Goal: Transaction & Acquisition: Obtain resource

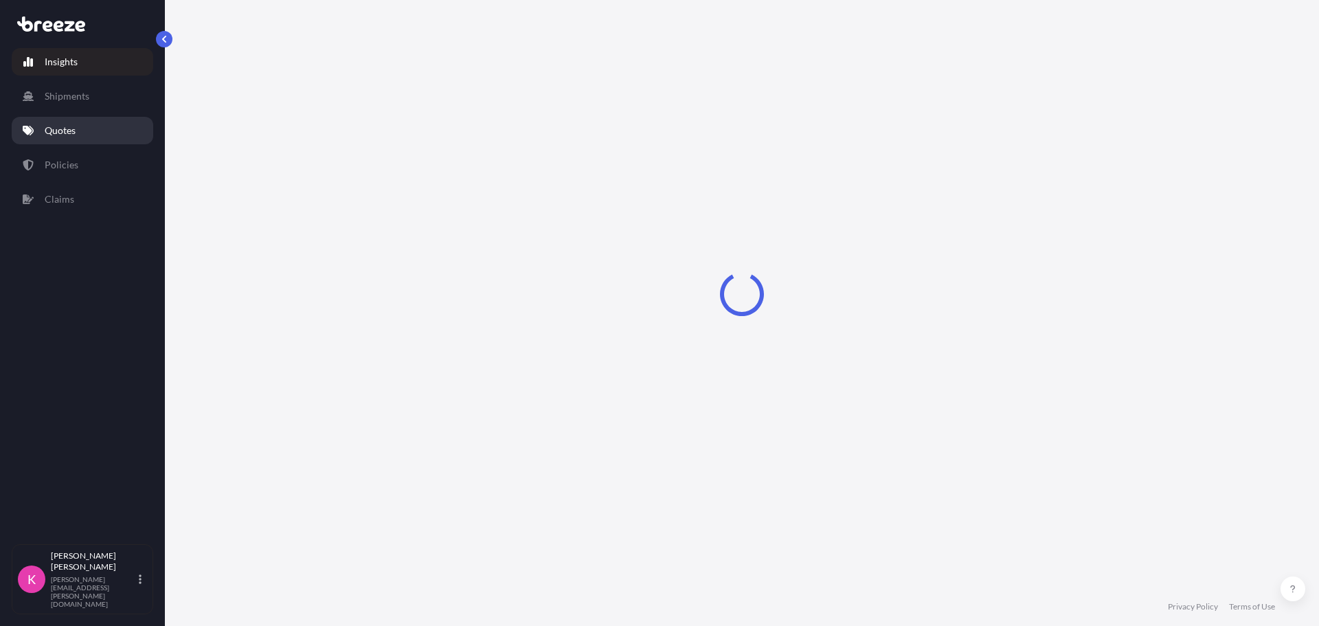
select select "2025"
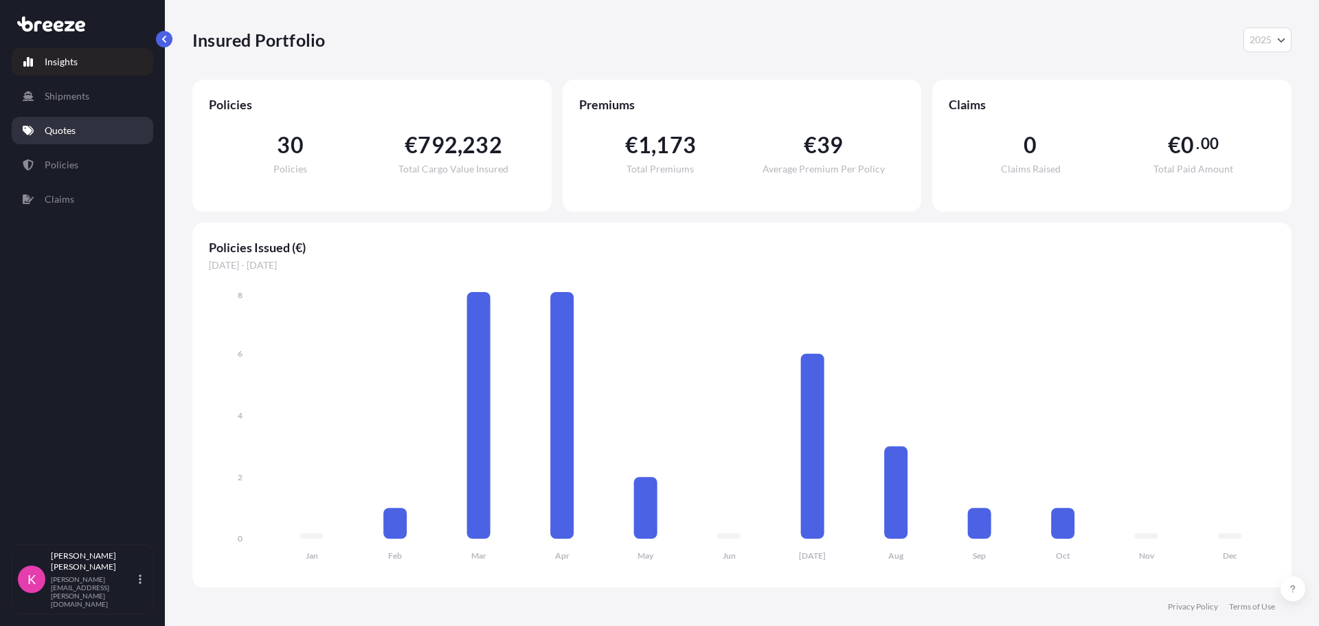
click at [84, 136] on link "Quotes" at bounding box center [83, 130] width 142 height 27
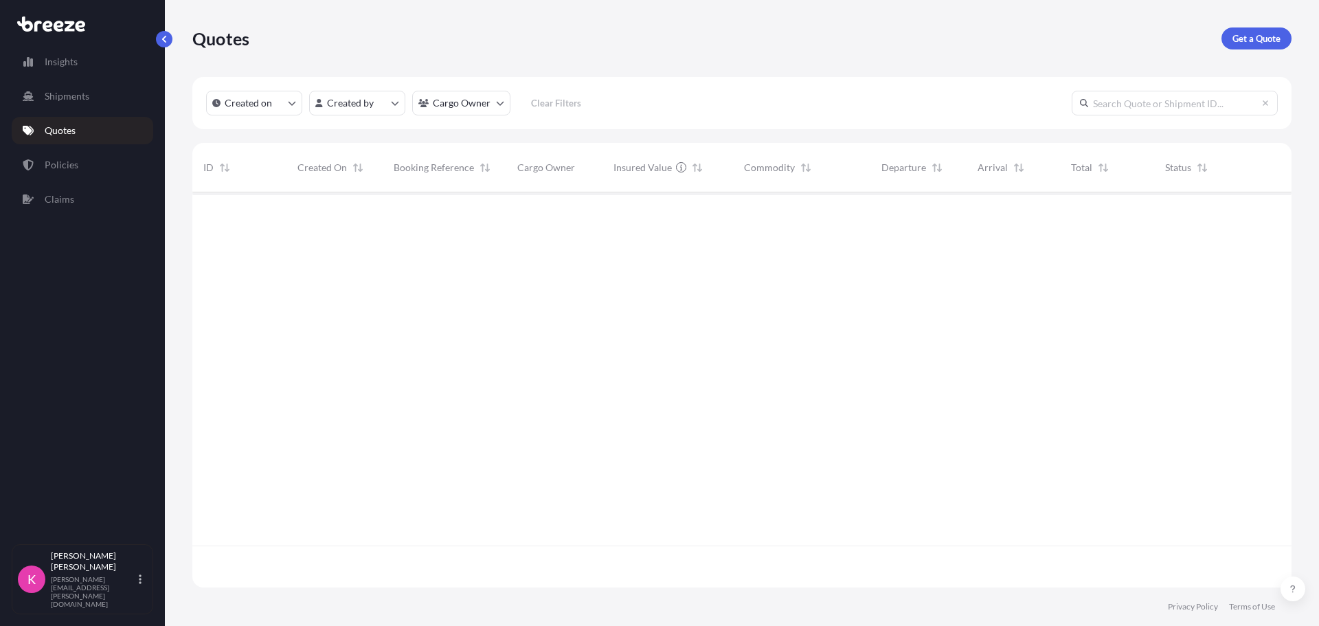
scroll to position [434, 1089]
click at [1257, 42] on p "Get a Quote" at bounding box center [1257, 39] width 48 height 14
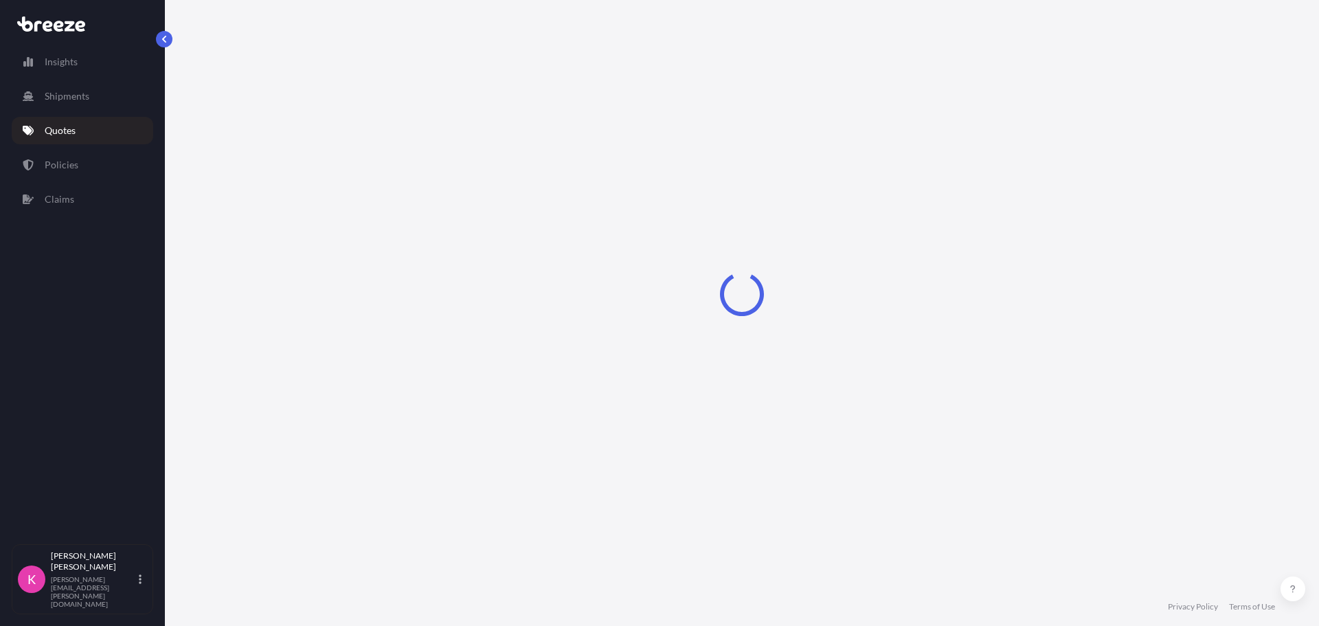
select select "Sea"
select select "1"
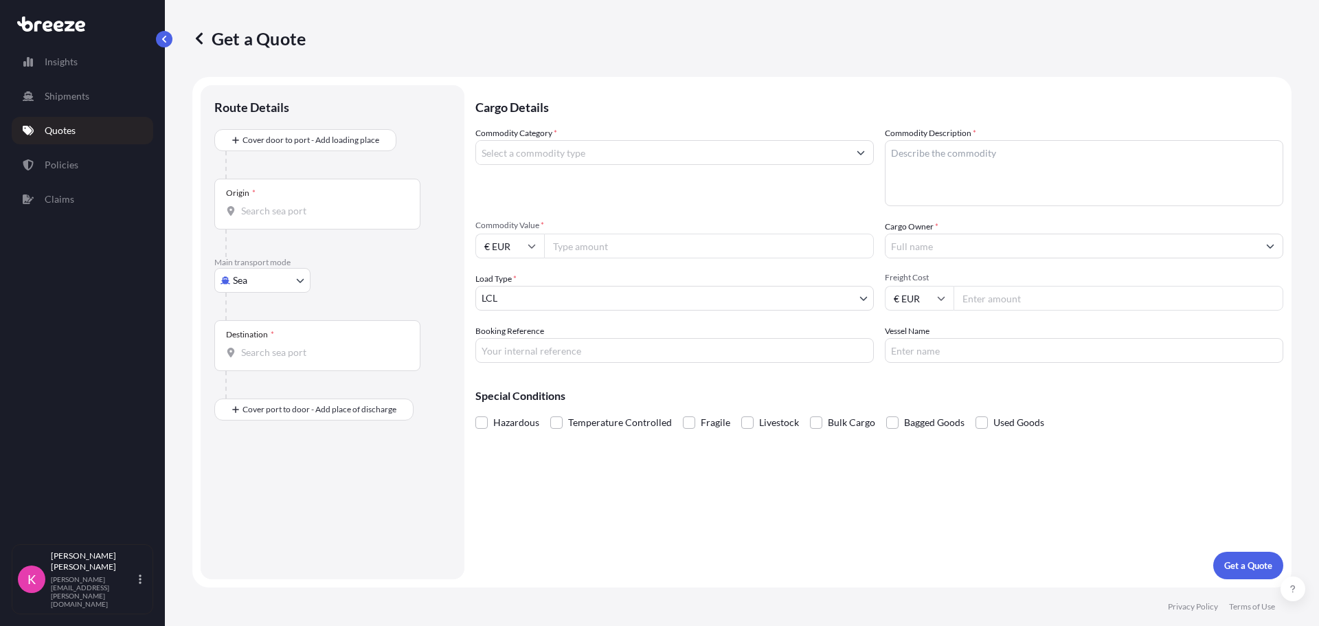
click at [294, 211] on input "Origin *" at bounding box center [322, 211] width 162 height 14
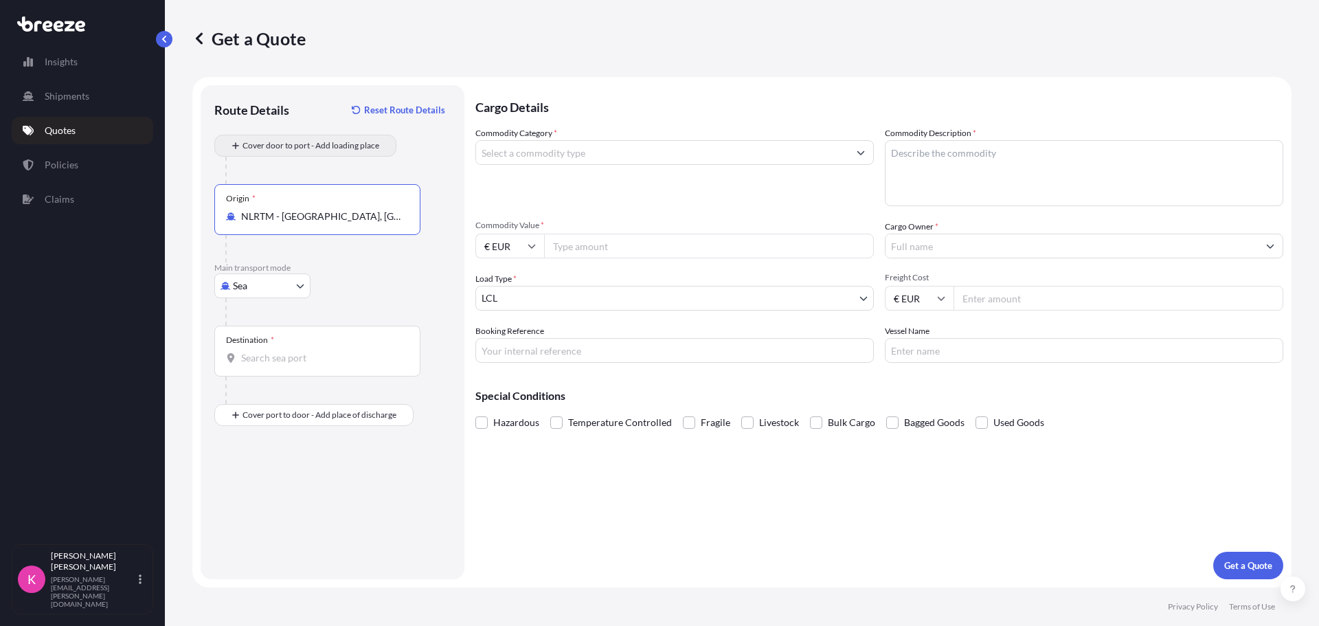
type input "NLRTM - [GEOGRAPHIC_DATA], [GEOGRAPHIC_DATA]"
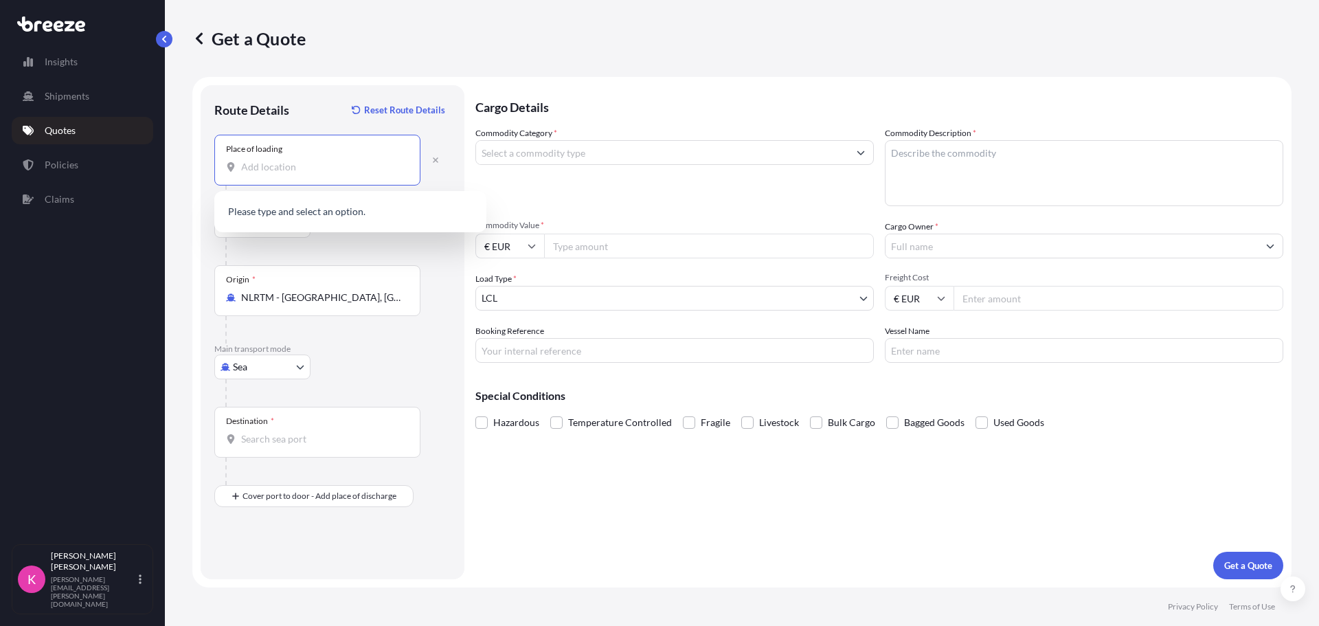
click at [286, 166] on input "Place of loading" at bounding box center [322, 167] width 162 height 14
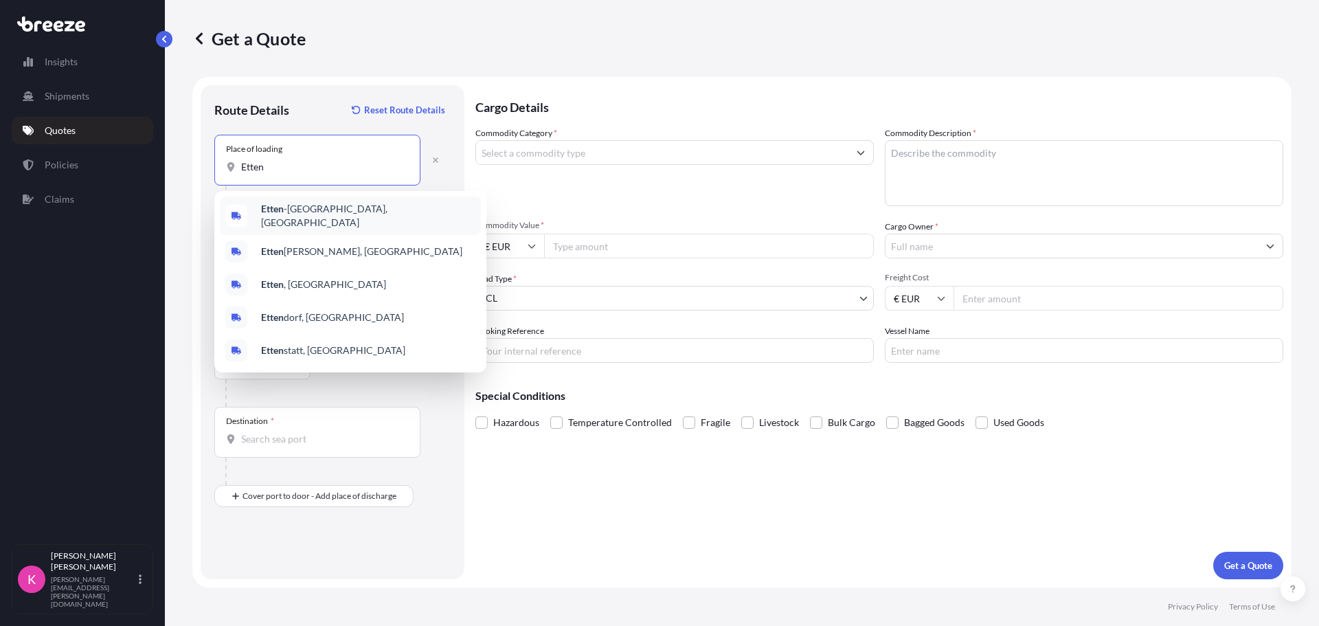
click at [318, 216] on span "Etten -[GEOGRAPHIC_DATA], [GEOGRAPHIC_DATA]" at bounding box center [368, 215] width 214 height 27
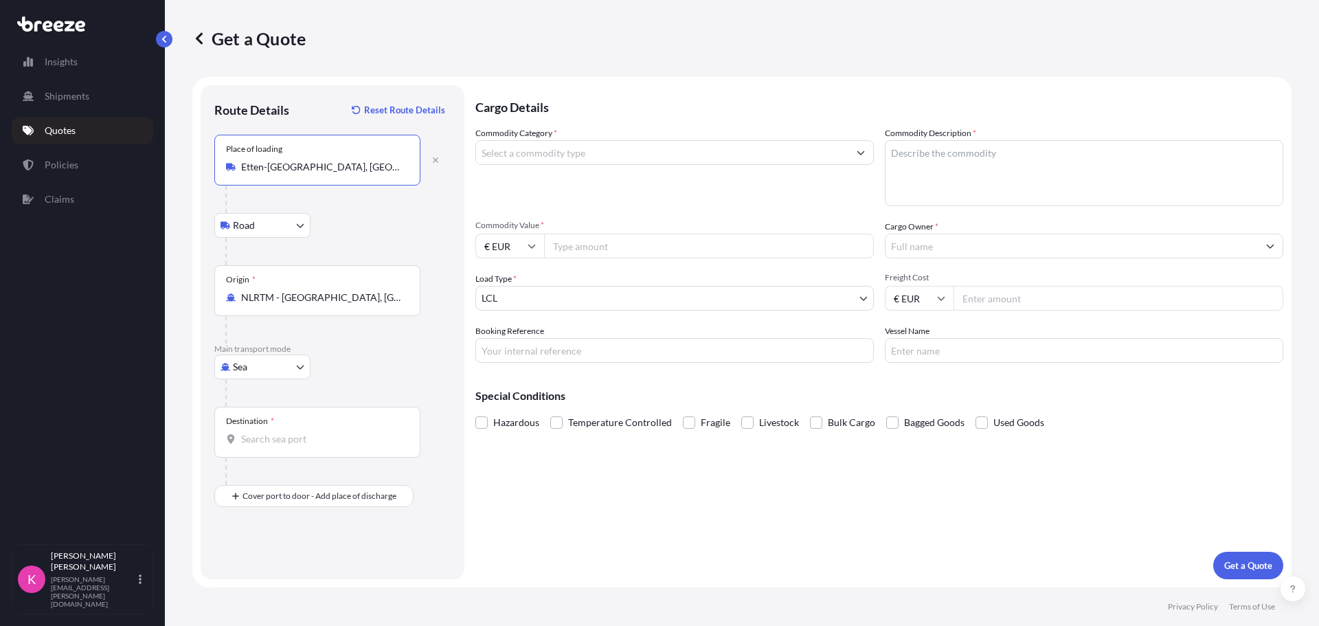
type input "Etten-[GEOGRAPHIC_DATA], [GEOGRAPHIC_DATA]"
click at [264, 442] on input "Destination *" at bounding box center [322, 439] width 162 height 14
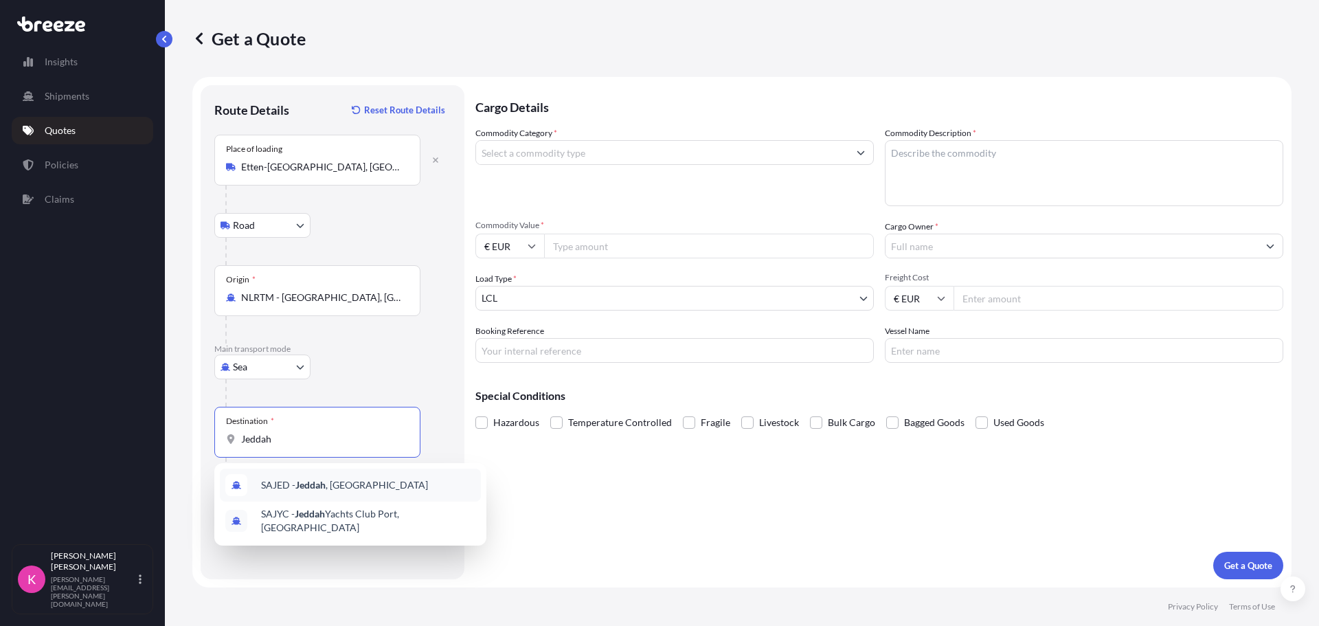
click at [329, 490] on span "SAJED - [GEOGRAPHIC_DATA] , [GEOGRAPHIC_DATA]" at bounding box center [344, 485] width 167 height 14
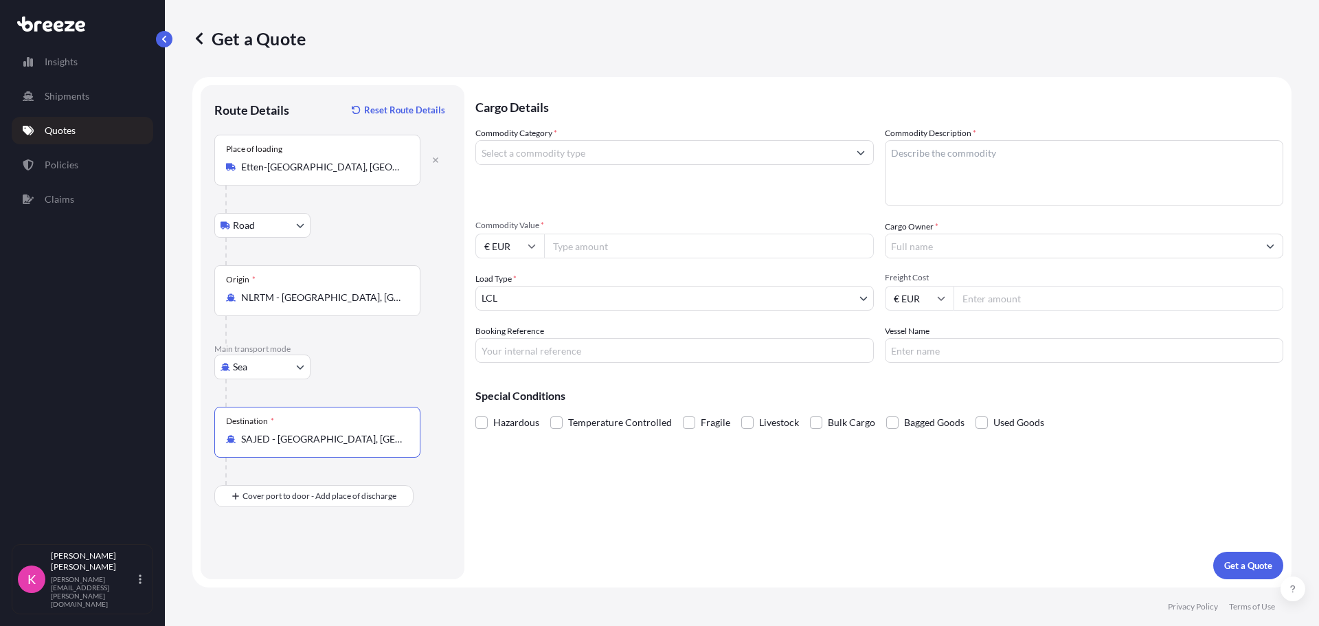
type input "SAJED - [GEOGRAPHIC_DATA], [GEOGRAPHIC_DATA]"
click at [520, 499] on div "Cargo Details Commodity Category * Commodity Description * Commodity Value * € …" at bounding box center [879, 332] width 808 height 494
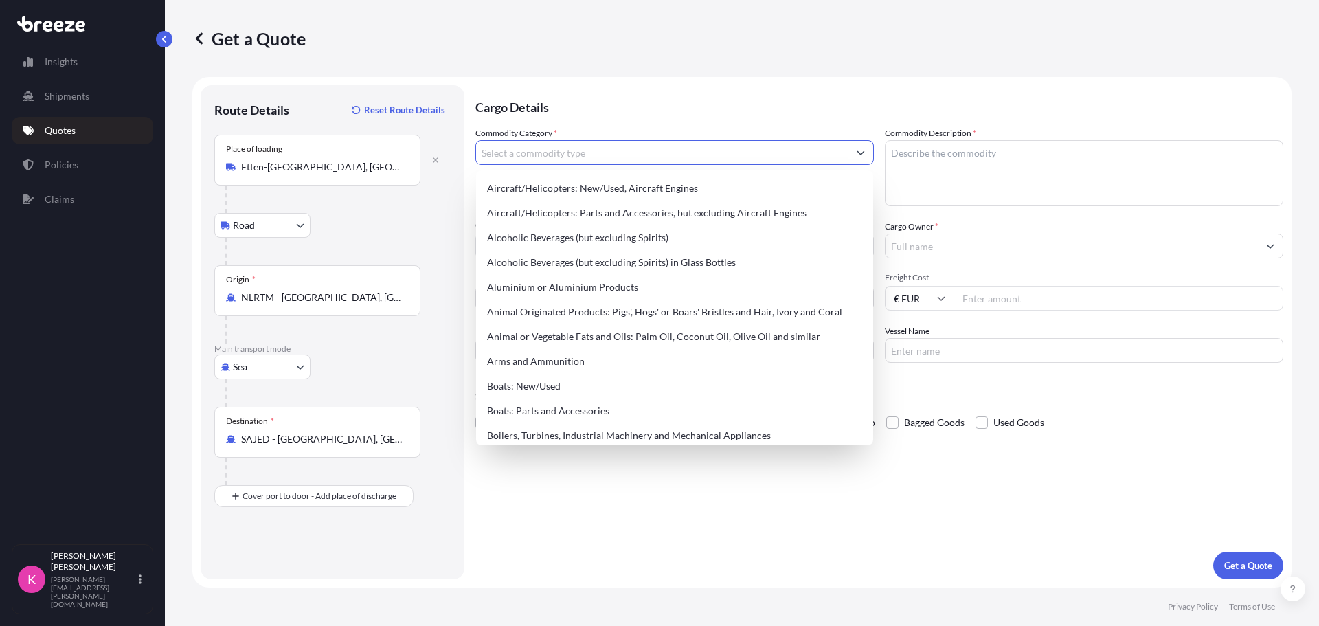
click at [561, 150] on input "Commodity Category *" at bounding box center [662, 152] width 372 height 25
click at [929, 146] on textarea "Commodity Description *" at bounding box center [1084, 173] width 398 height 66
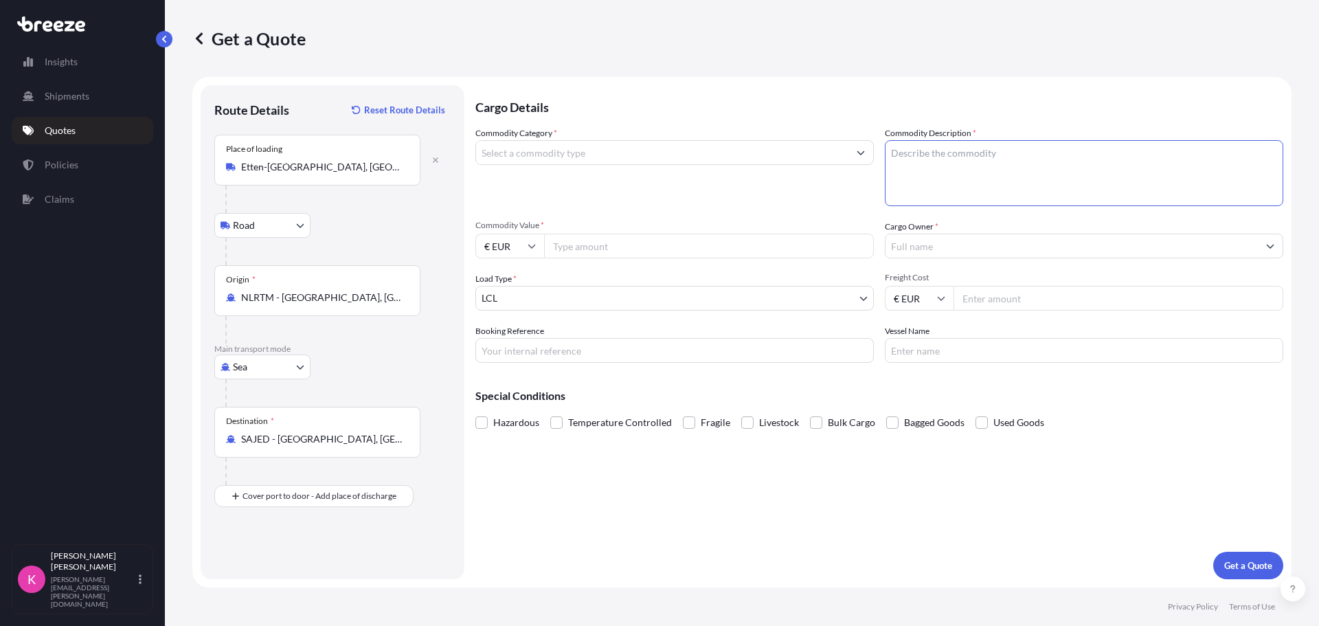
click at [827, 148] on input "Commodity Category *" at bounding box center [662, 152] width 372 height 25
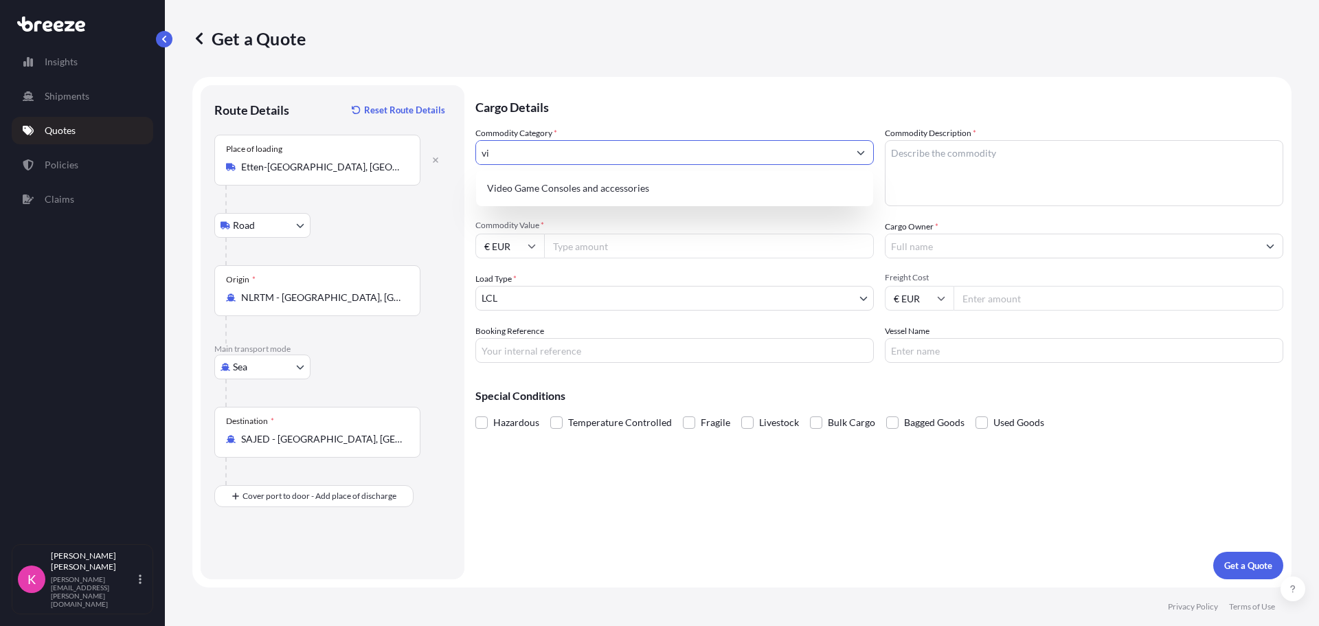
type input "v"
type input "s"
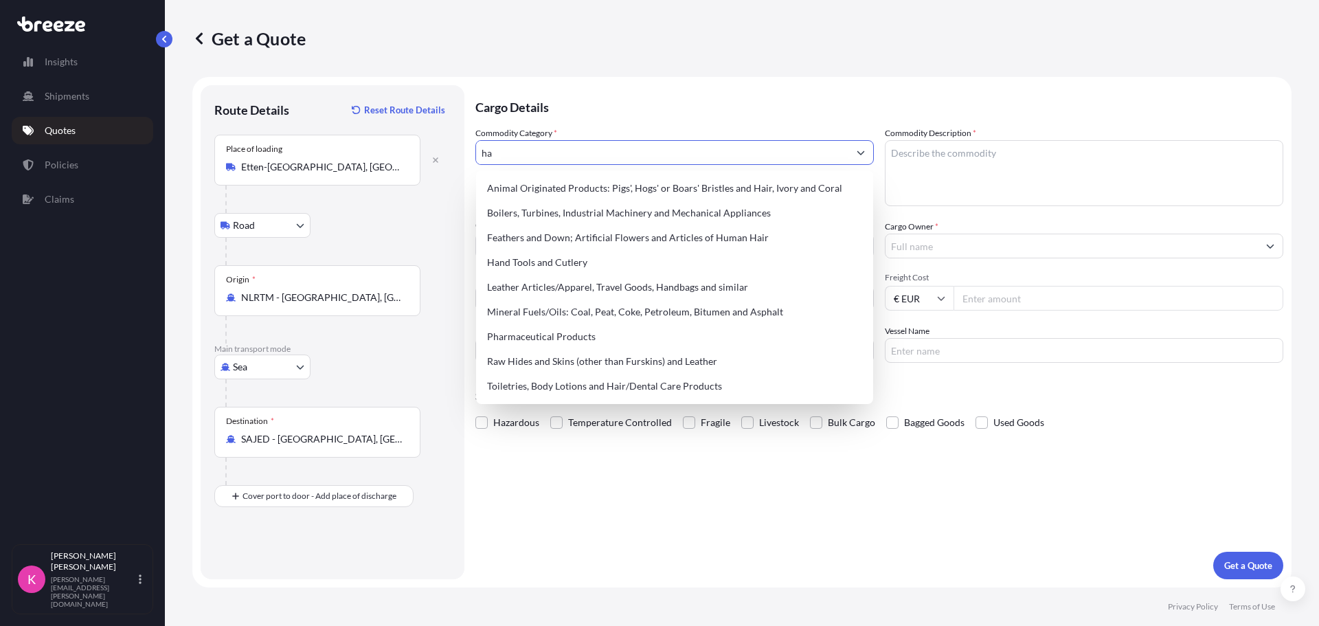
type input "h"
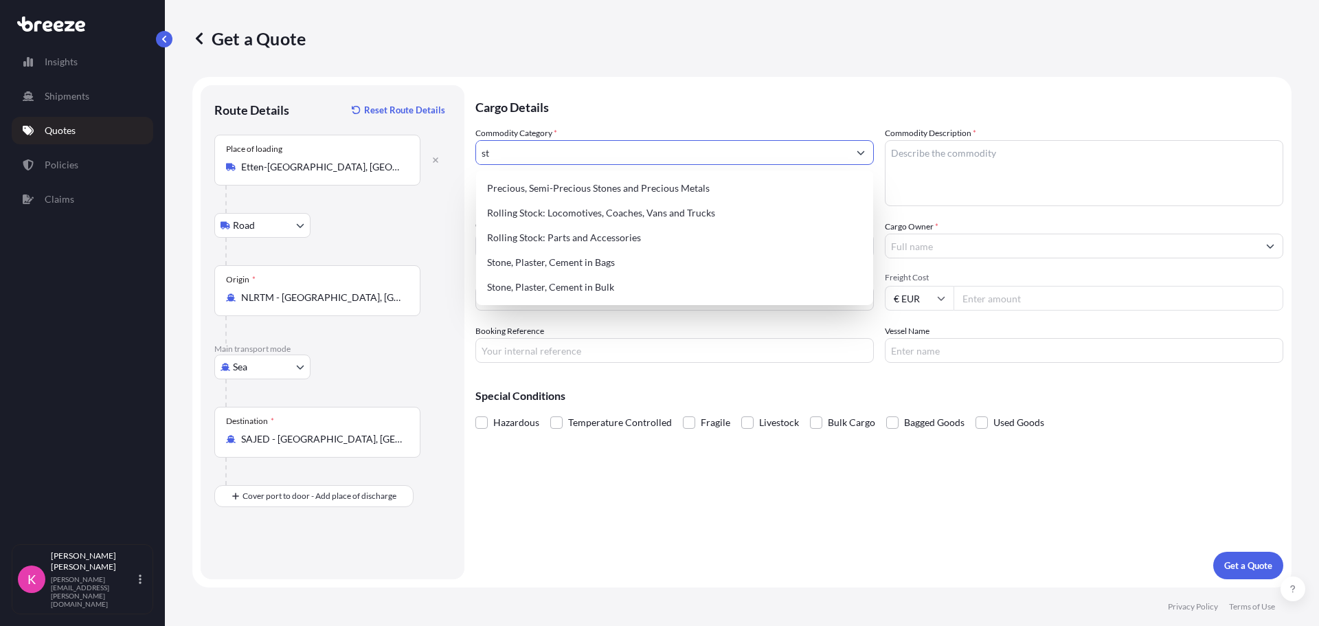
type input "s"
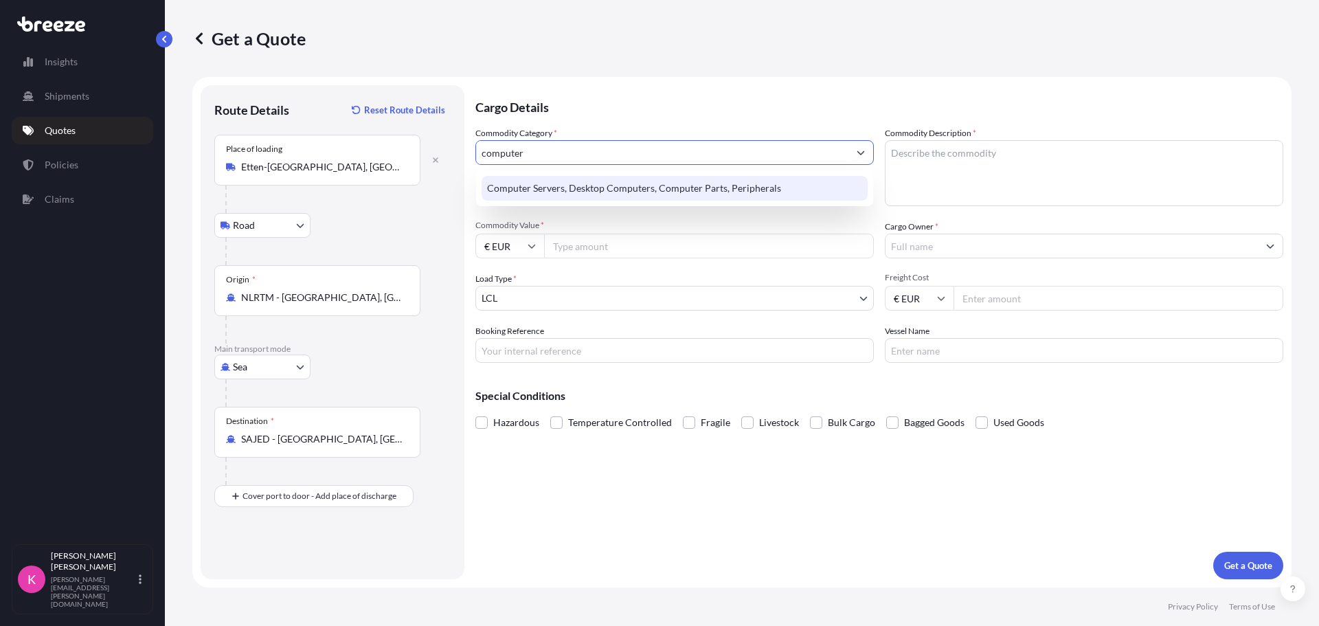
click at [752, 188] on div "Computer Servers, Desktop Computers, Computer Parts, Peripherals" at bounding box center [675, 188] width 386 height 25
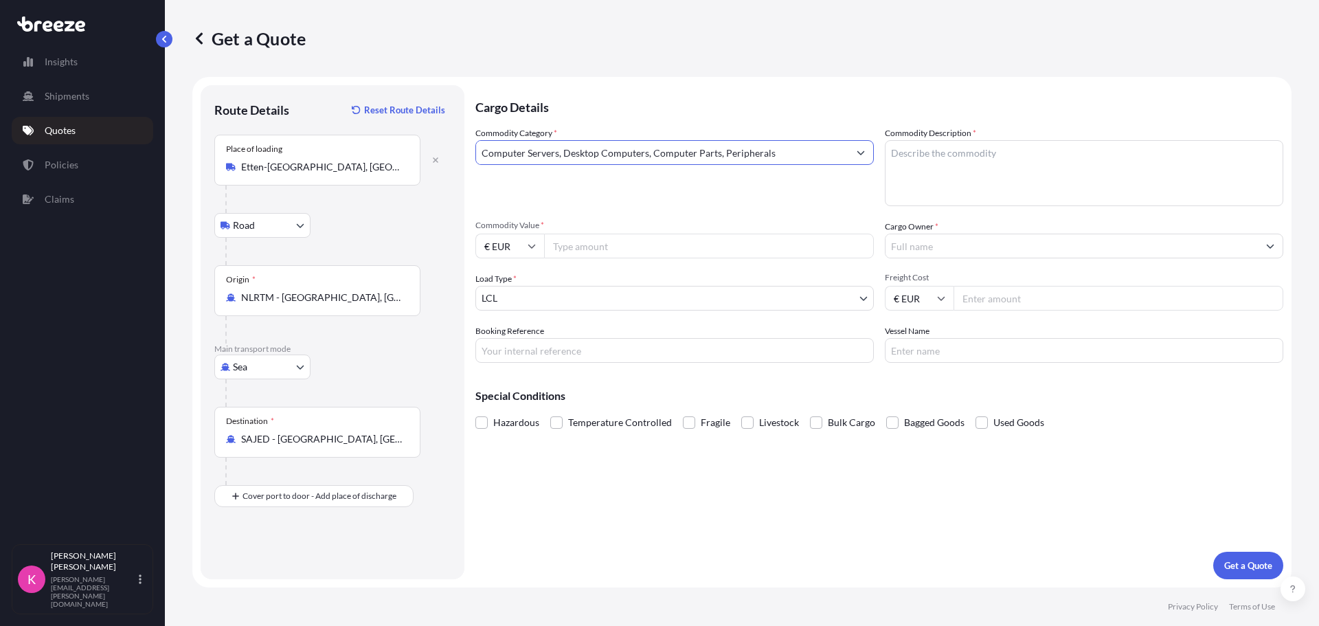
type input "Computer Servers, Desktop Computers, Computer Parts, Peripherals"
click at [938, 159] on textarea "Commodity Description *" at bounding box center [1084, 173] width 398 height 66
type textarea "Hard Drives, Video Capture Devices, Video Servers"
type input "818000"
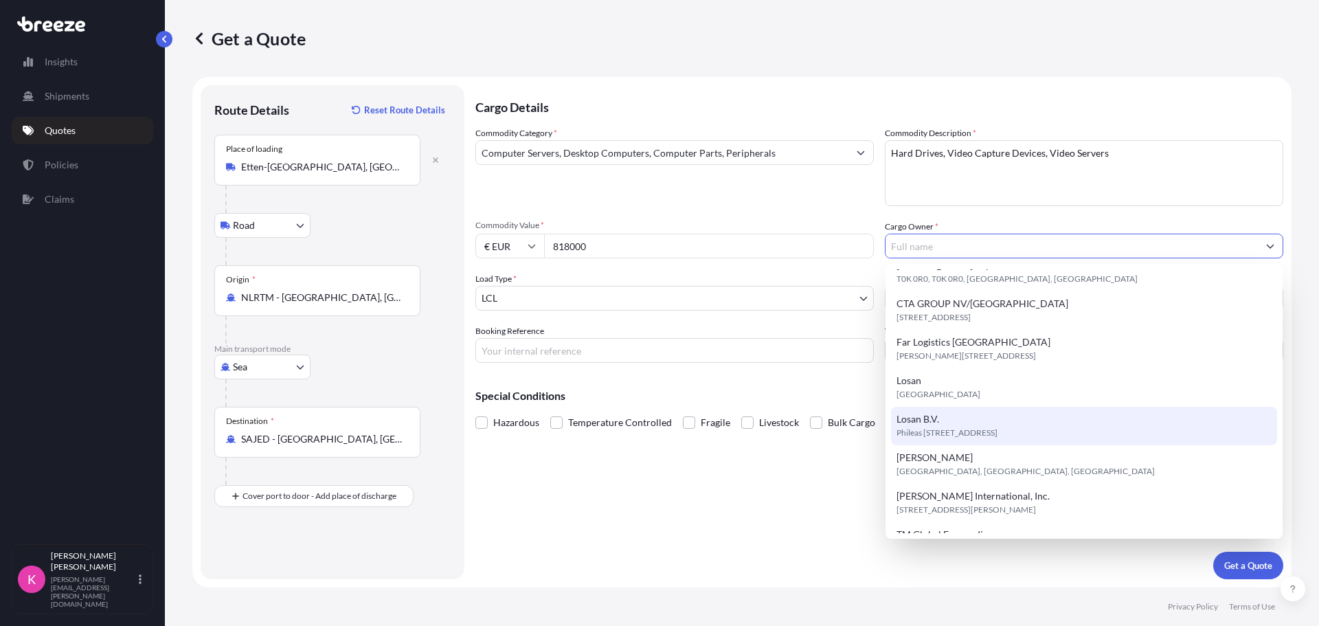
scroll to position [44, 0]
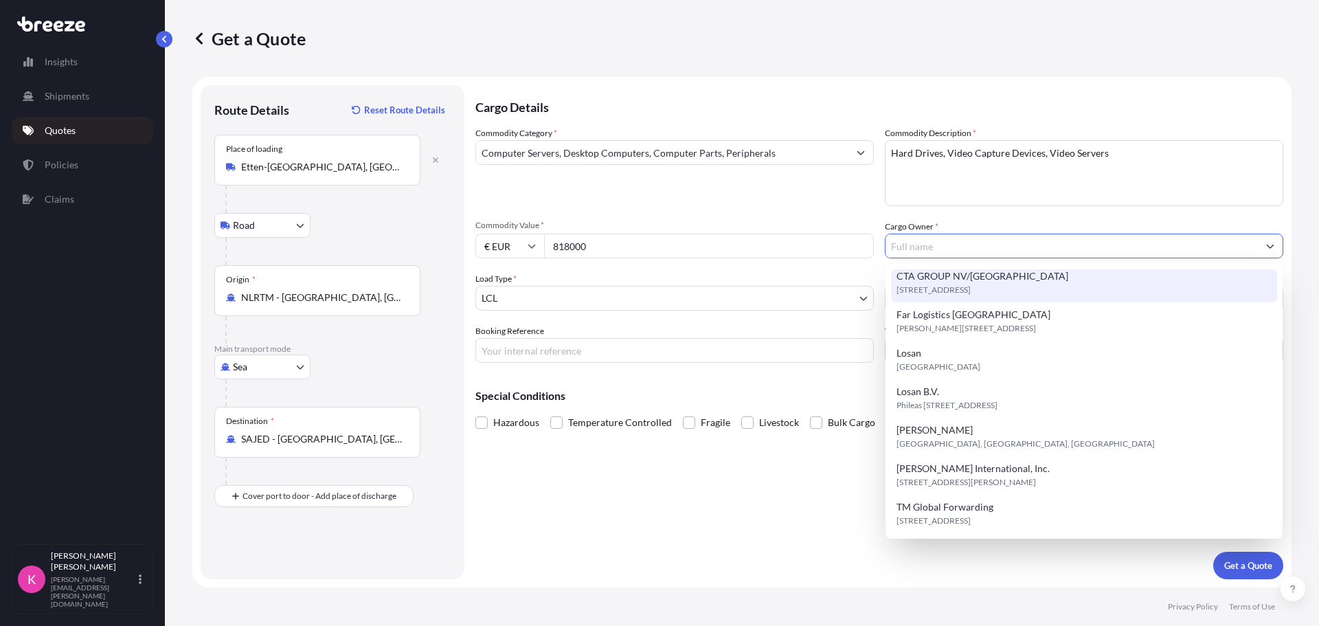
click at [959, 249] on input "Cargo Owner *" at bounding box center [1072, 246] width 372 height 25
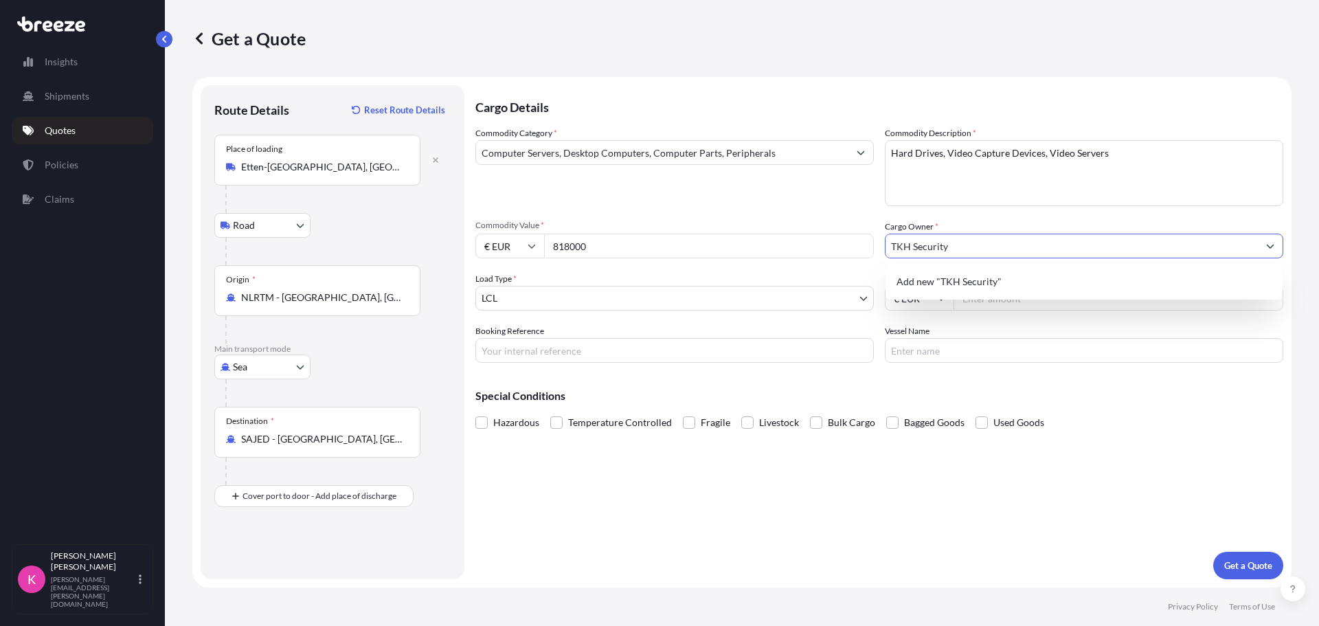
type input "TKH Security"
click at [820, 298] on body "5 options available. 0 options available. 1 option available. Insights Shipment…" at bounding box center [659, 313] width 1319 height 626
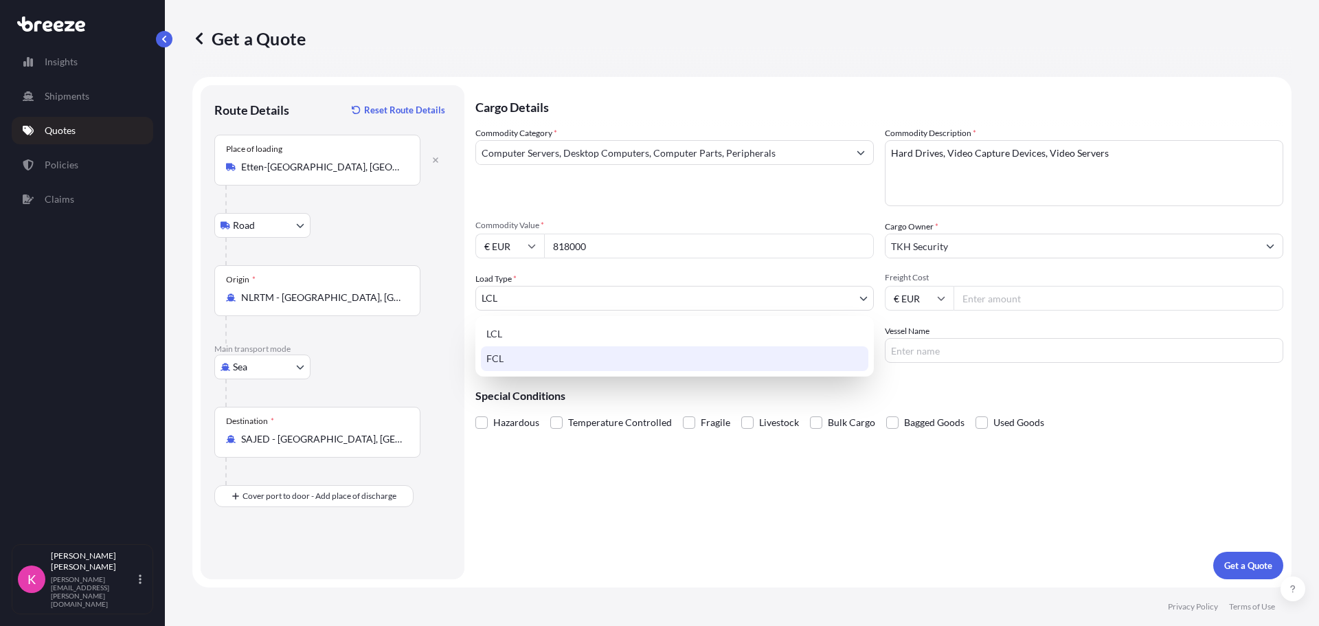
click at [706, 360] on div "FCL" at bounding box center [674, 358] width 387 height 25
select select "2"
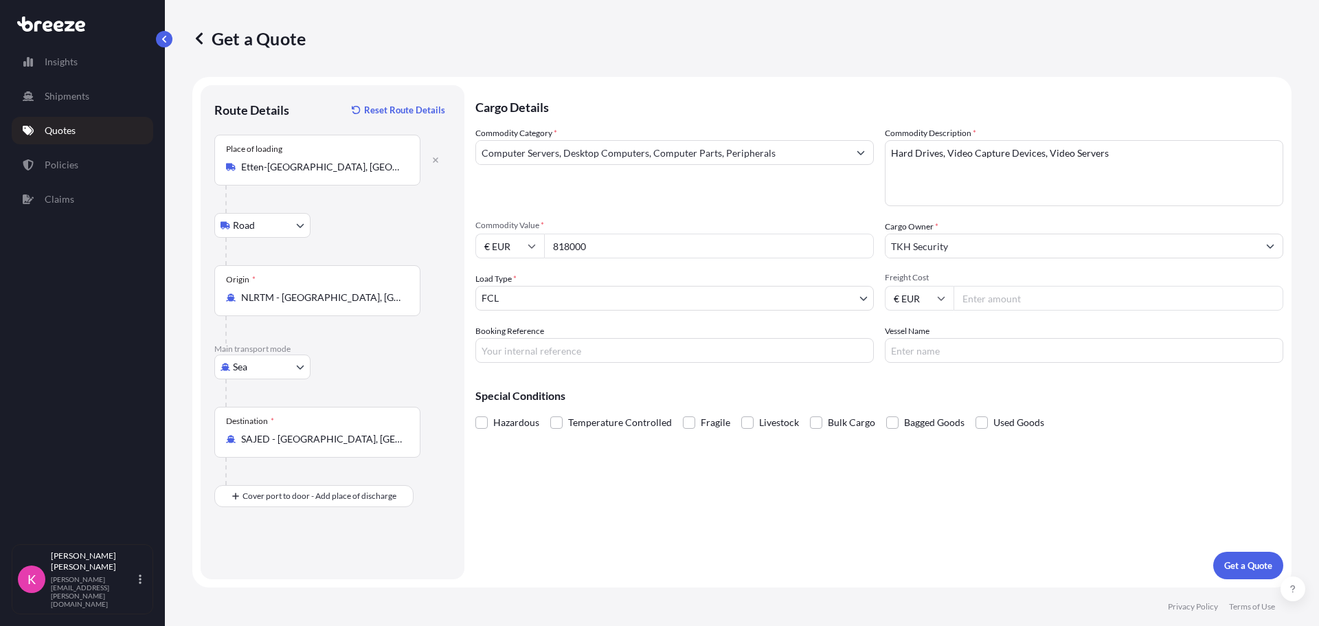
click at [999, 301] on input "Freight Cost" at bounding box center [1119, 298] width 330 height 25
type input "2000"
type input "2veo5100001-1"
click at [1242, 561] on p "Get a Quote" at bounding box center [1248, 566] width 48 height 14
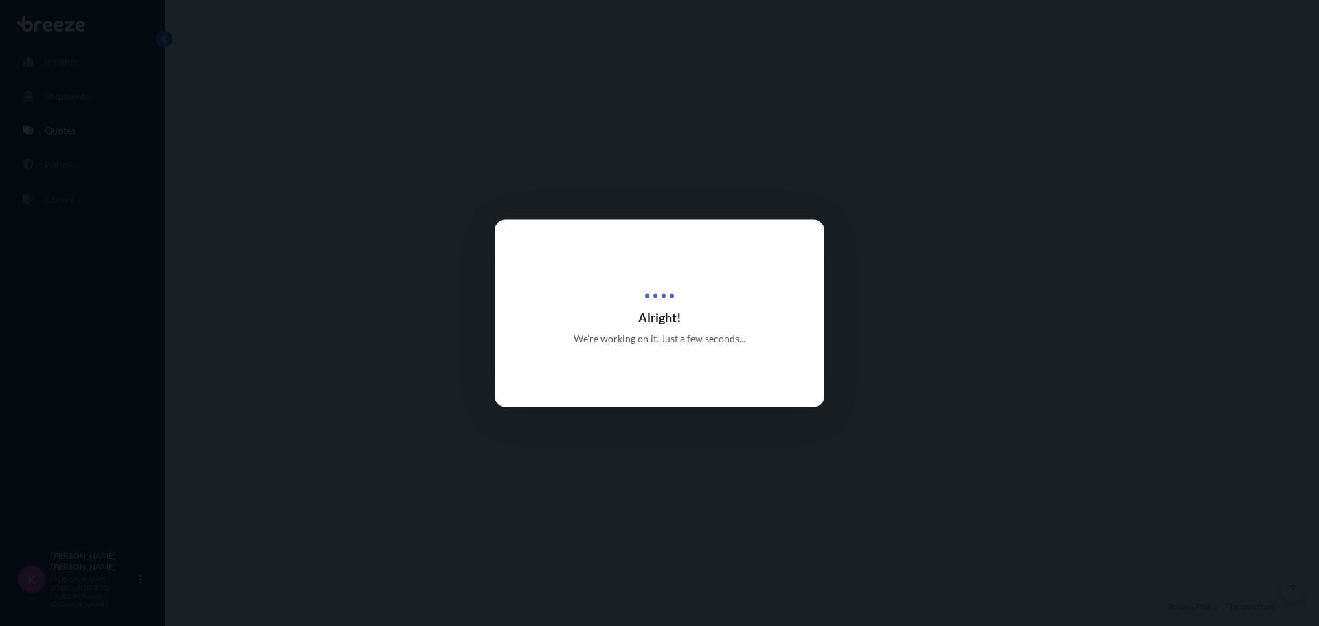
select select "Road"
select select "Sea"
select select "2"
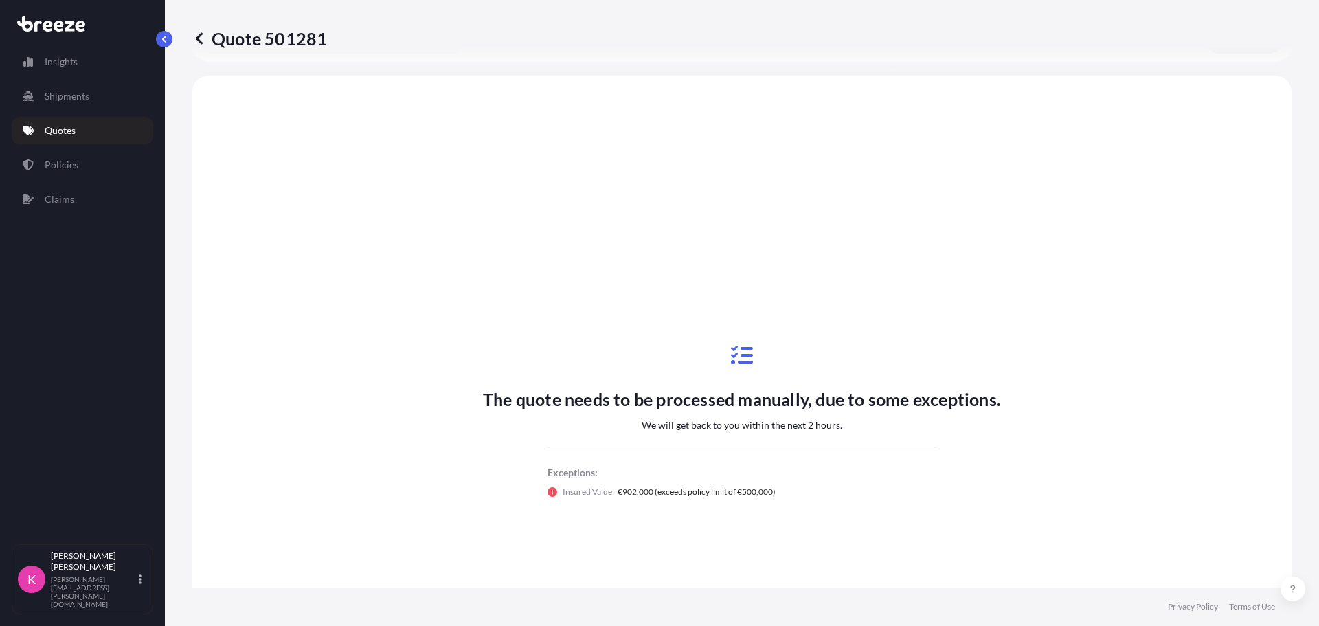
scroll to position [469, 0]
